Goal: Task Accomplishment & Management: Complete application form

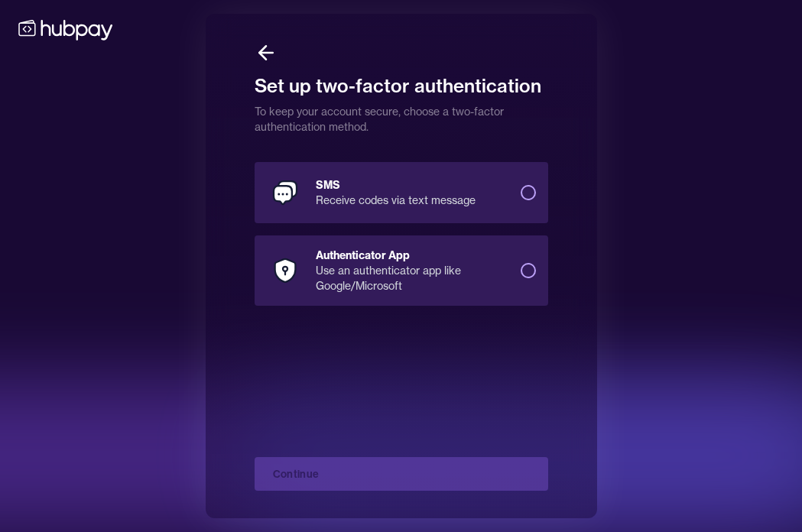
click at [454, 195] on div "Receive codes via text message" at bounding box center [412, 200] width 193 height 15
click at [521, 195] on button "SMS Receive codes via text message" at bounding box center [528, 192] width 15 height 15
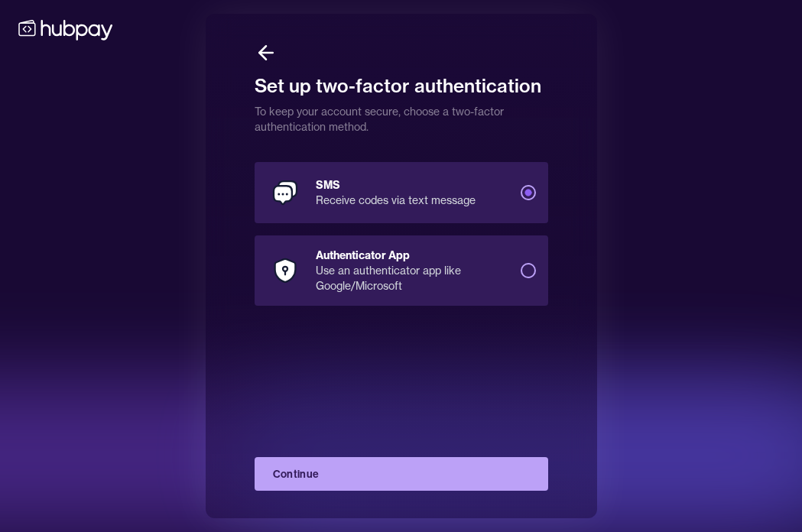
click at [421, 480] on button "Continue" at bounding box center [402, 474] width 294 height 34
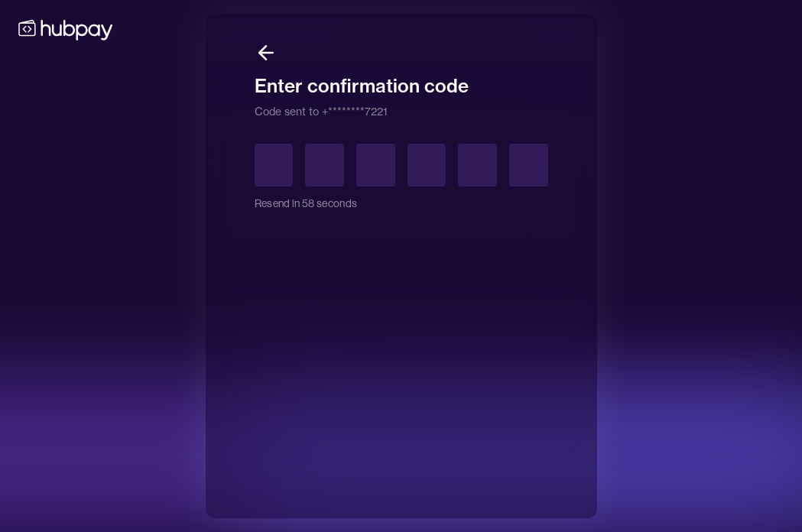
click at [267, 159] on input "text" at bounding box center [274, 165] width 39 height 43
type input "*"
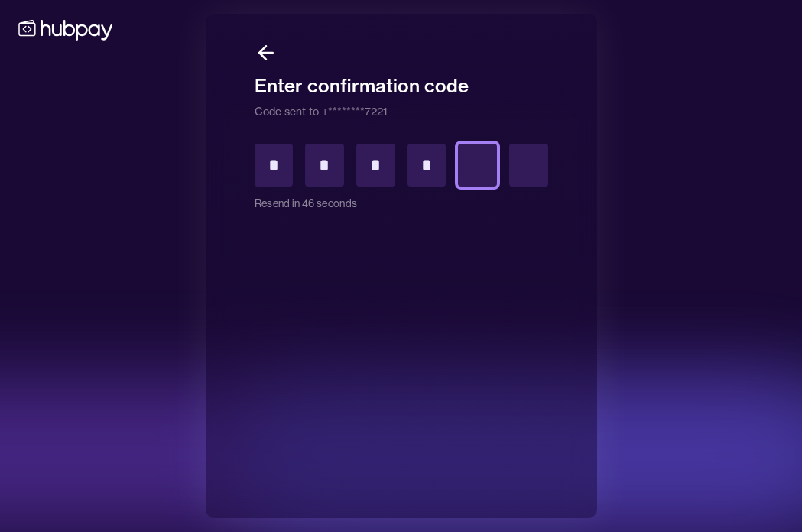
type input "*"
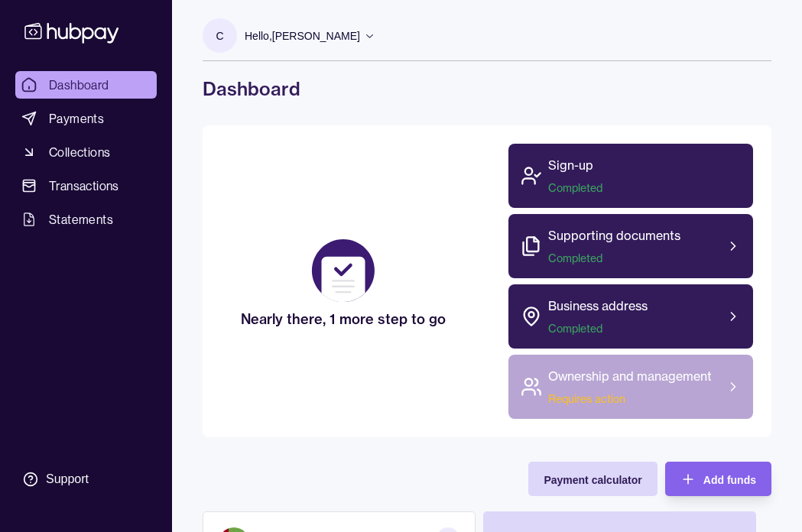
click at [658, 387] on div "Ownership and management Requires action" at bounding box center [630, 387] width 164 height 40
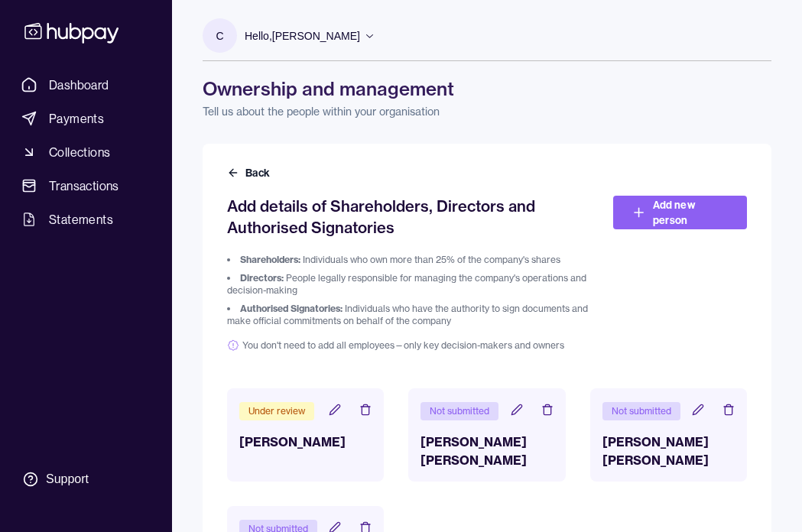
scroll to position [108, 0]
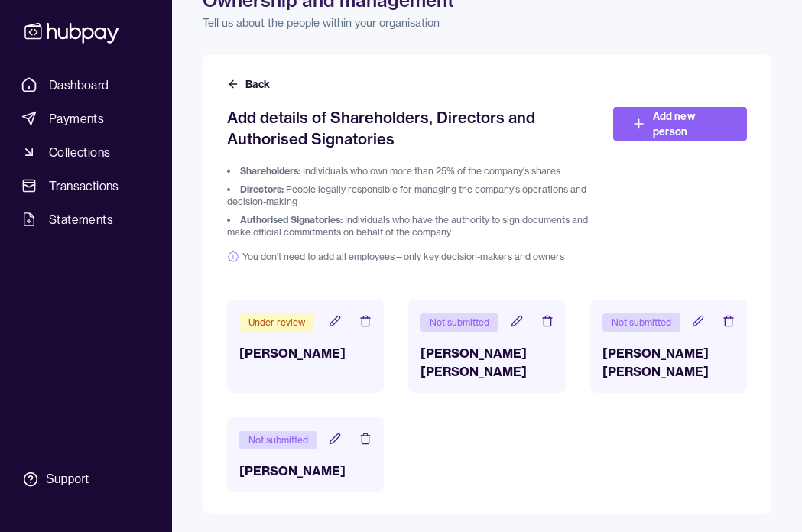
click at [698, 315] on icon at bounding box center [698, 321] width 12 height 12
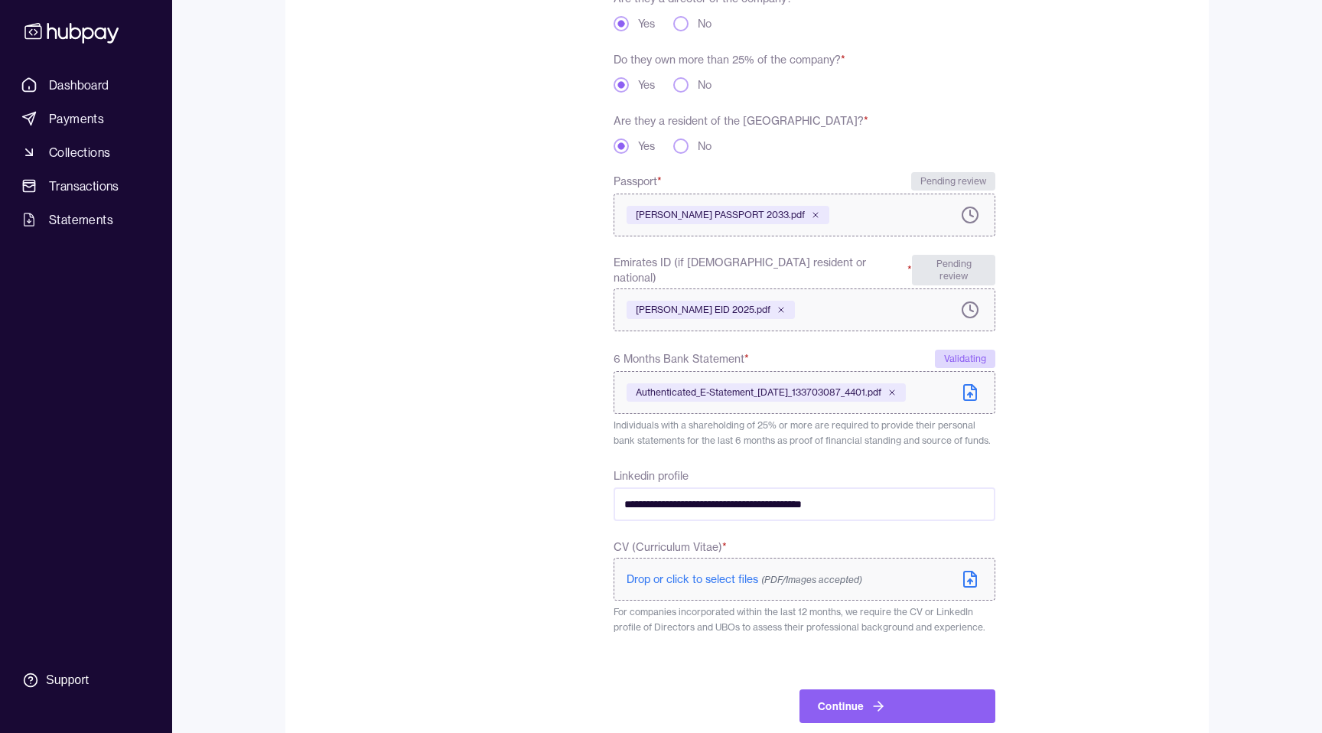
scroll to position [384, 0]
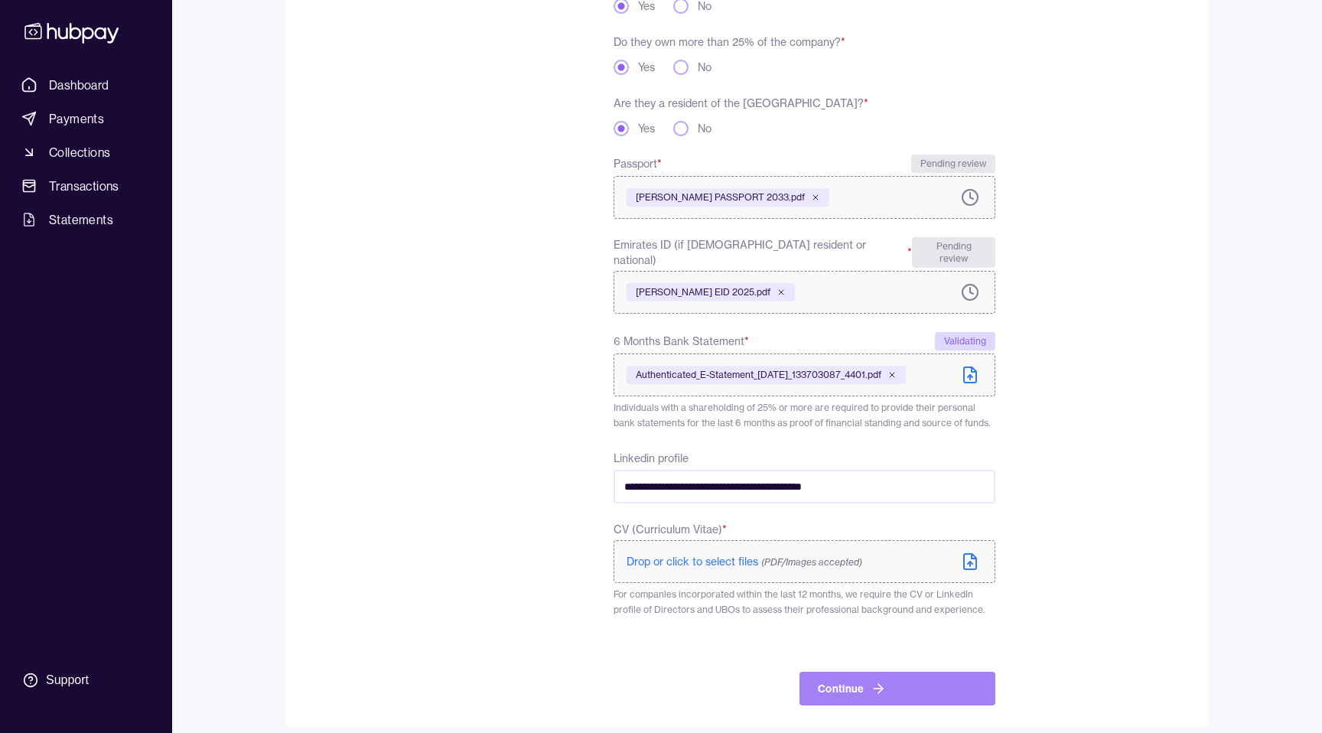
click at [802, 532] on icon "submit" at bounding box center [877, 688] width 15 height 15
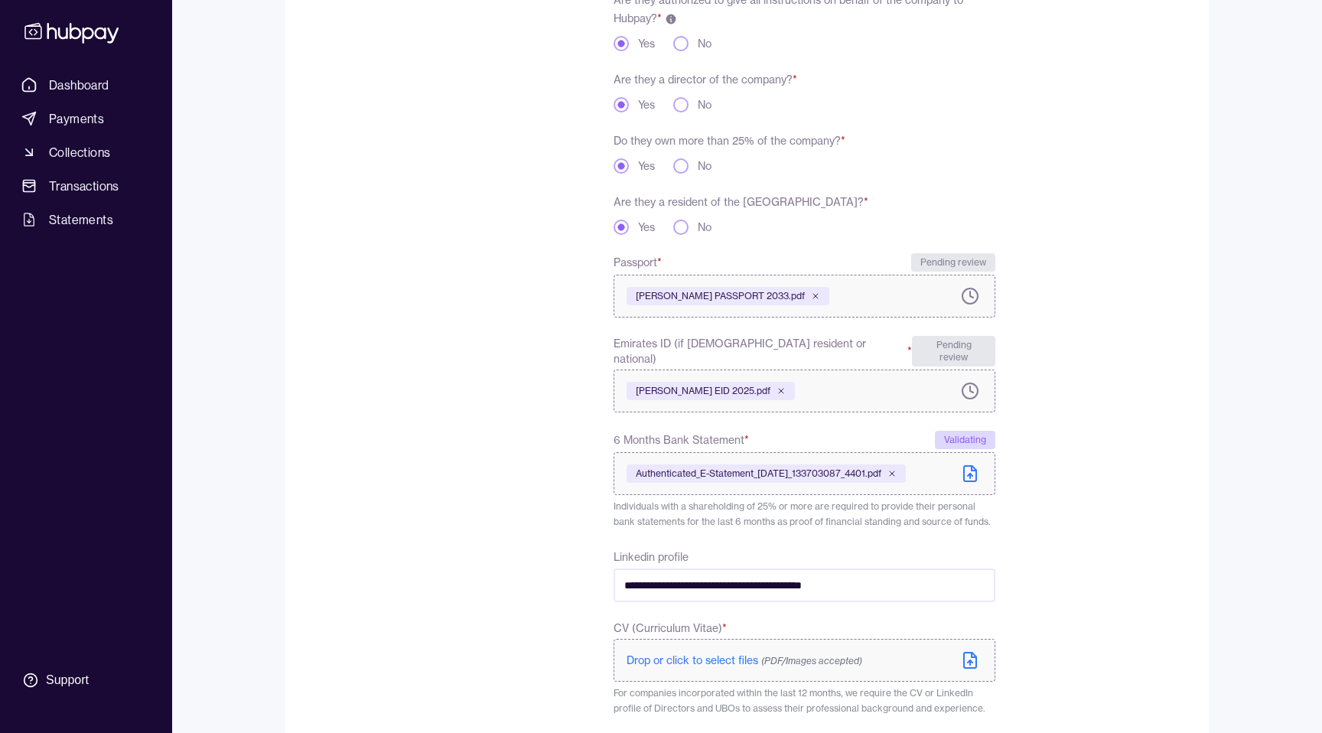
scroll to position [418, 0]
